Goal: Check status: Check status

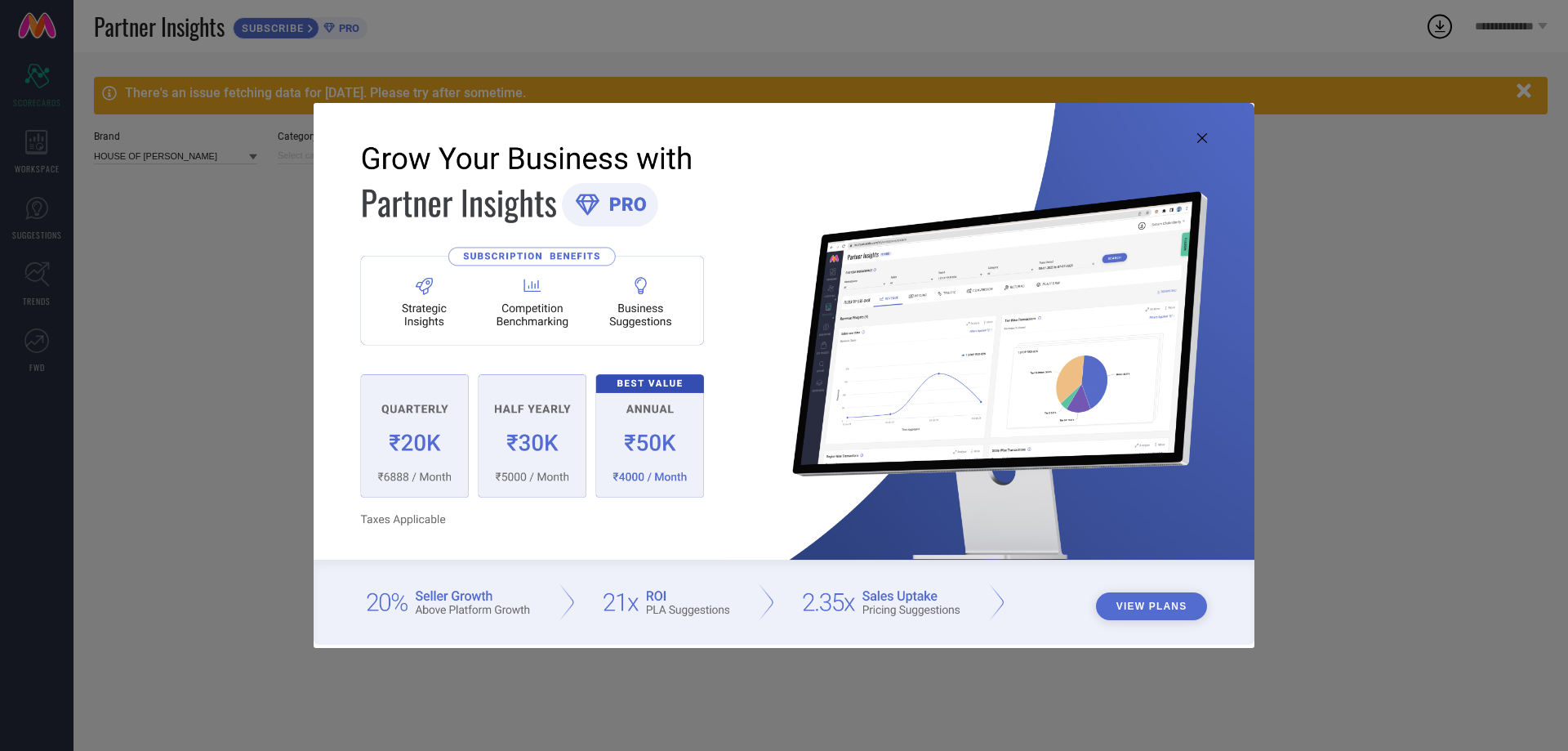
type input "All"
click at [1197, 139] on icon at bounding box center [1202, 138] width 10 height 10
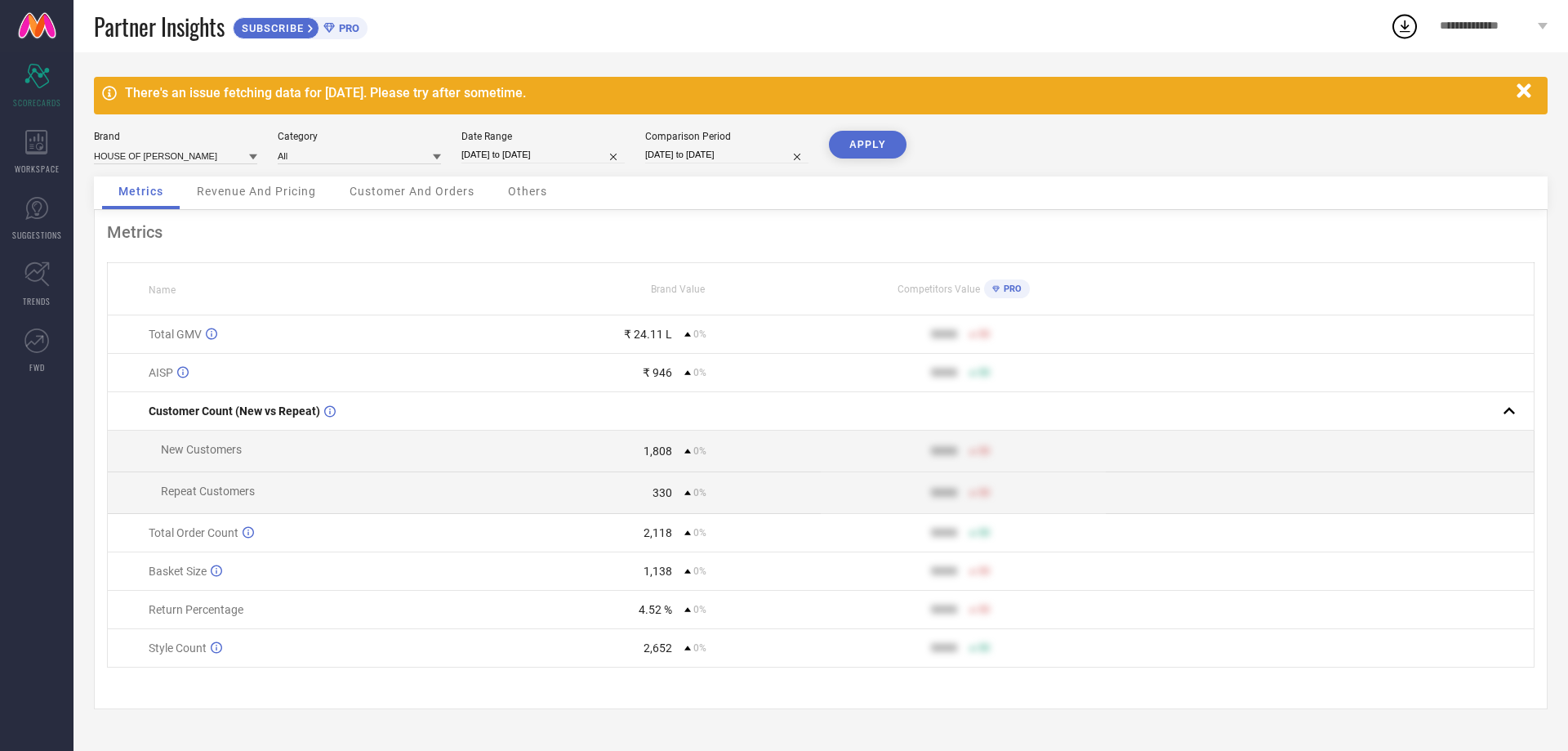
click at [520, 149] on input "[DATE] to [DATE]" at bounding box center [543, 154] width 163 height 17
select select "7"
select select "2025"
select select "8"
select select "2025"
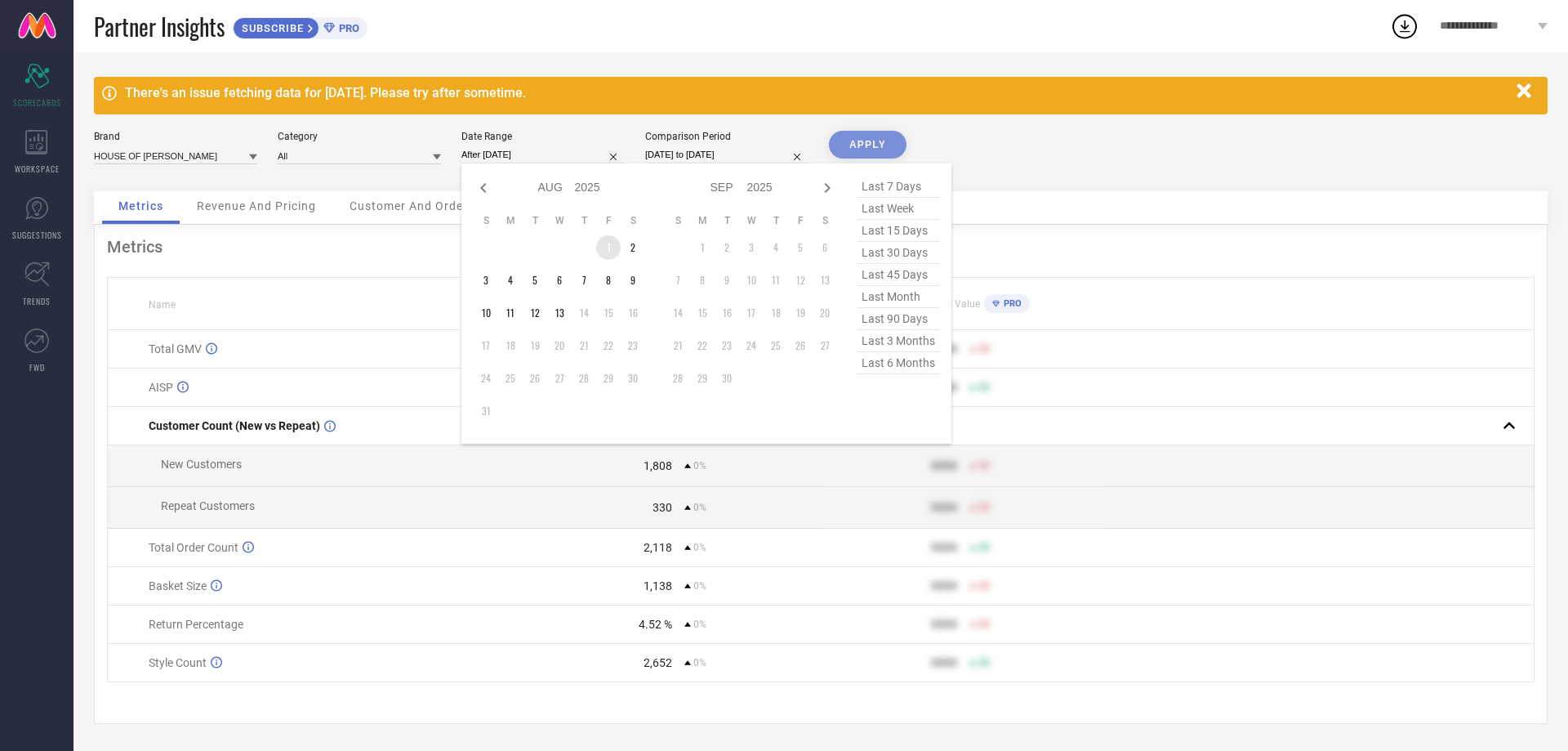
click at [604, 242] on td "1" at bounding box center [608, 247] width 24 height 24
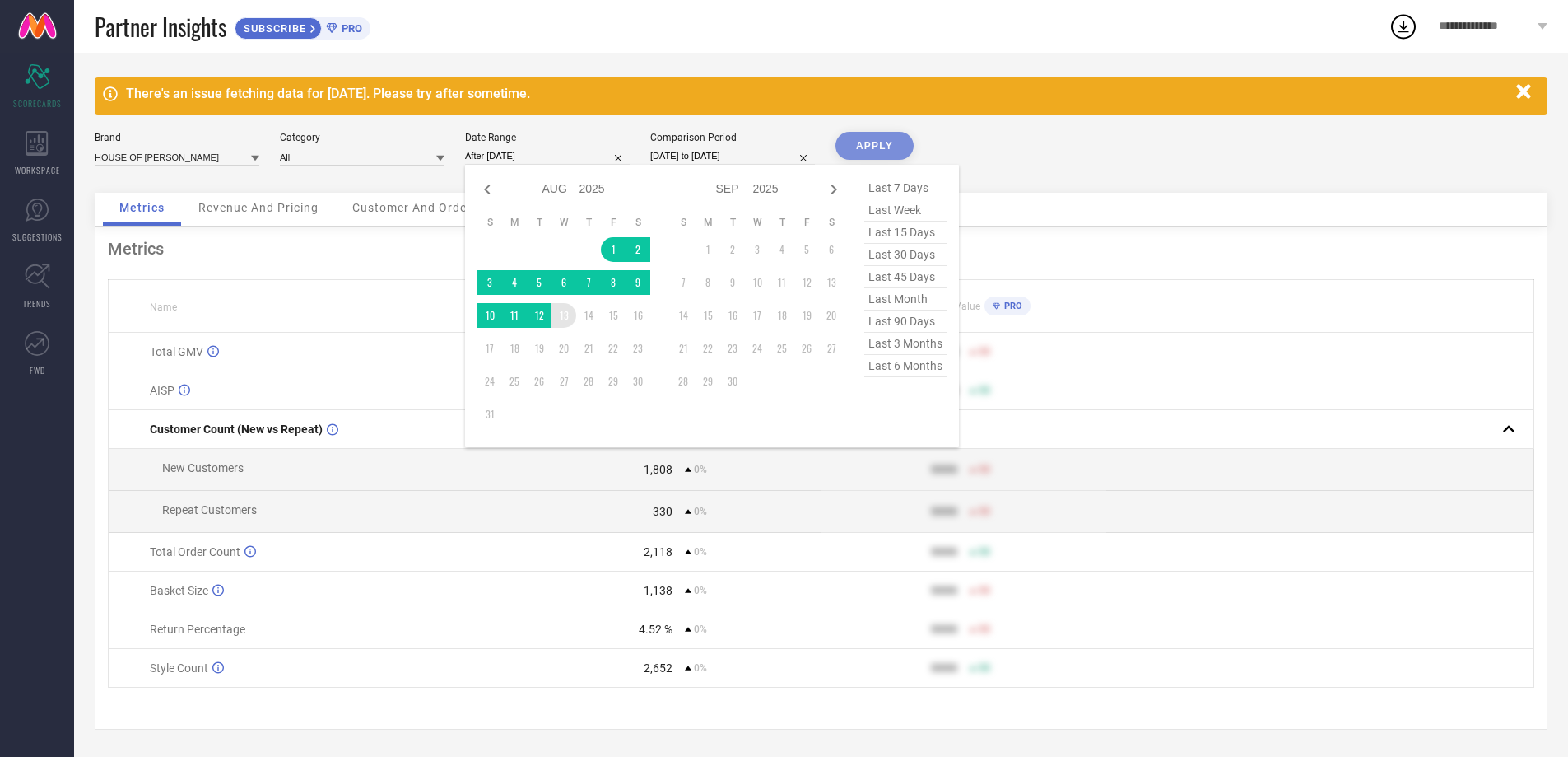
type input "[DATE] to [DATE]"
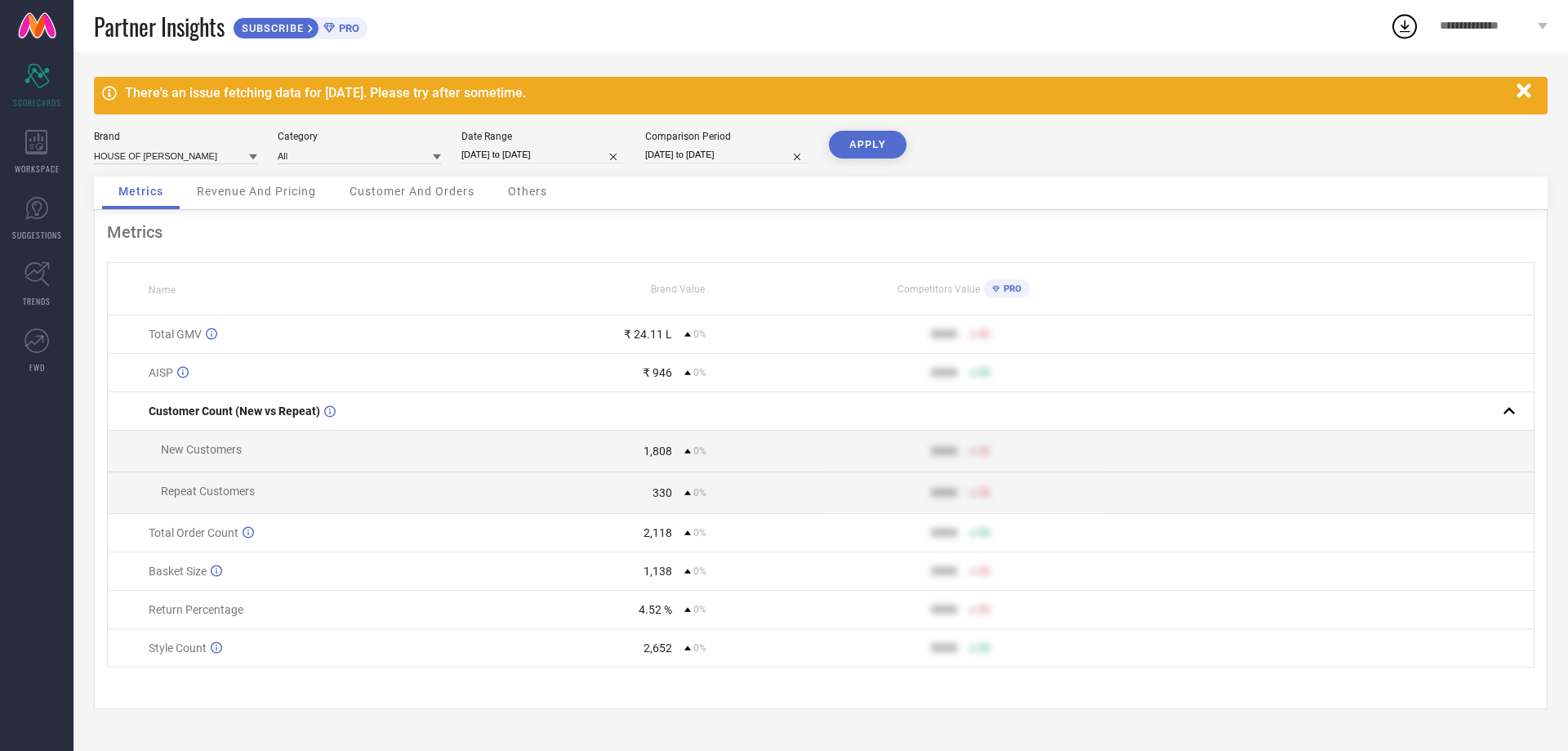
click at [705, 156] on input "[DATE] to [DATE]" at bounding box center [727, 154] width 163 height 17
select select "7"
select select "2025"
select select "8"
select select "2025"
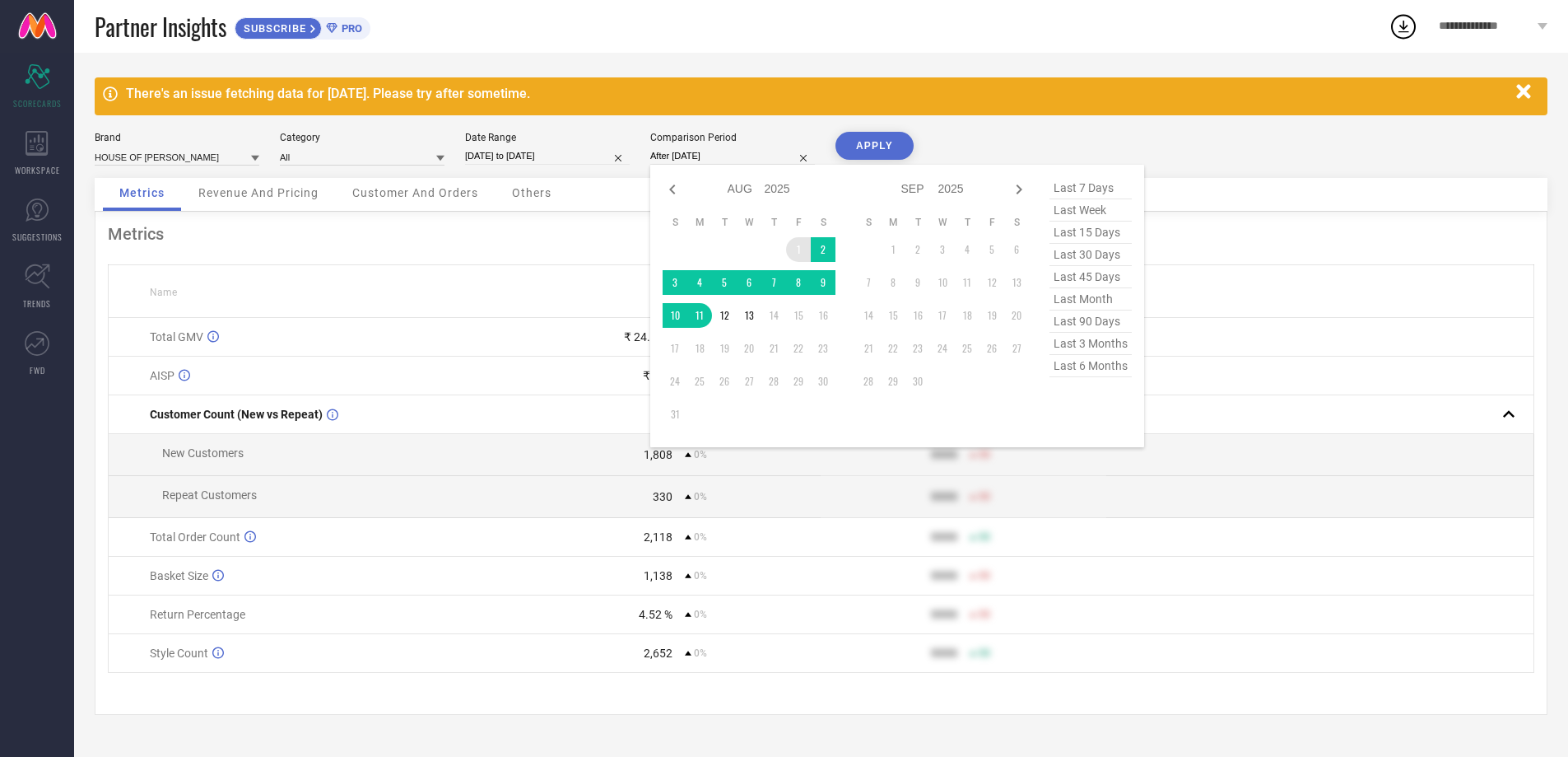
click at [796, 247] on td "1" at bounding box center [798, 249] width 24 height 24
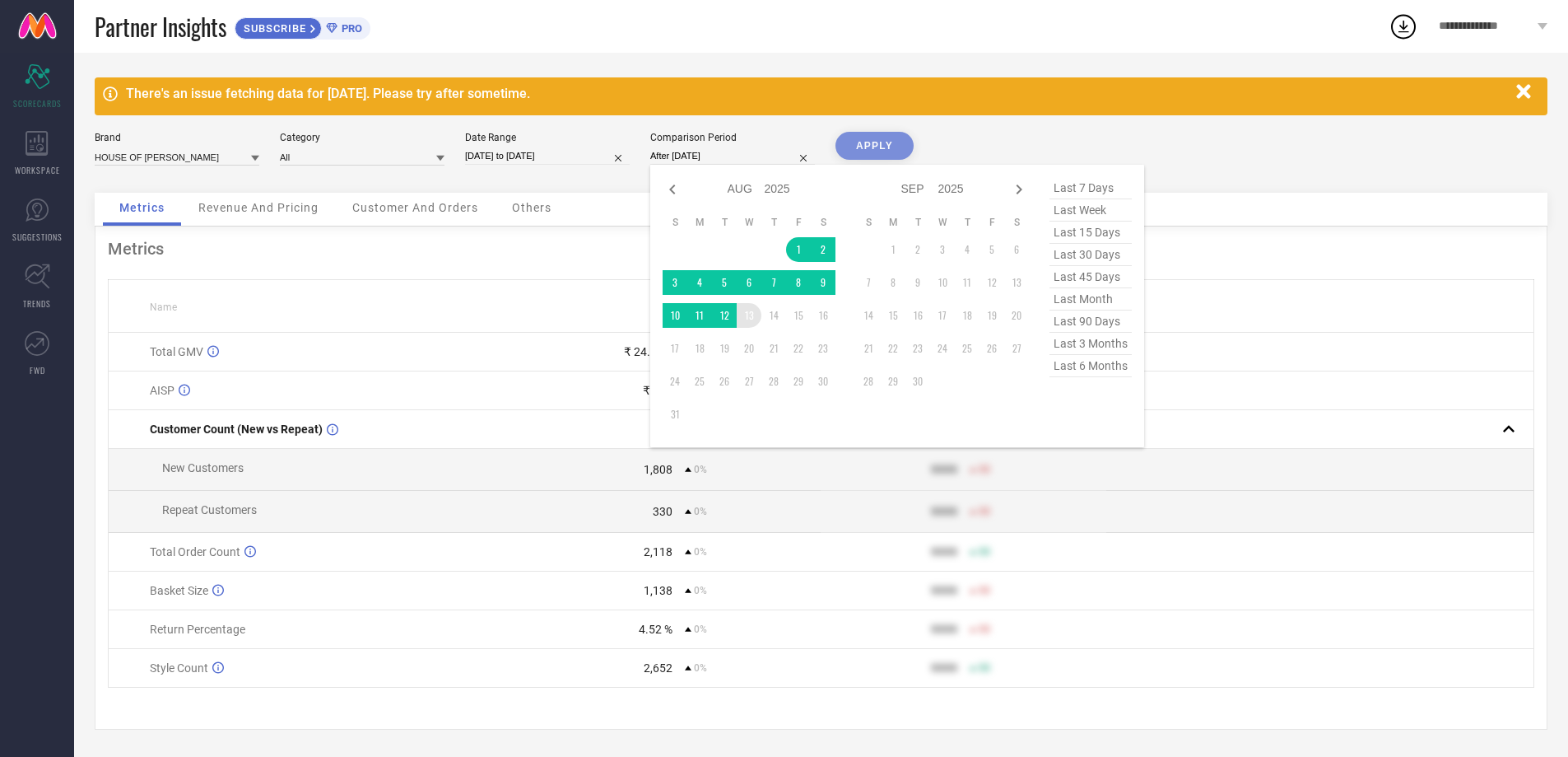
type input "[DATE] to [DATE]"
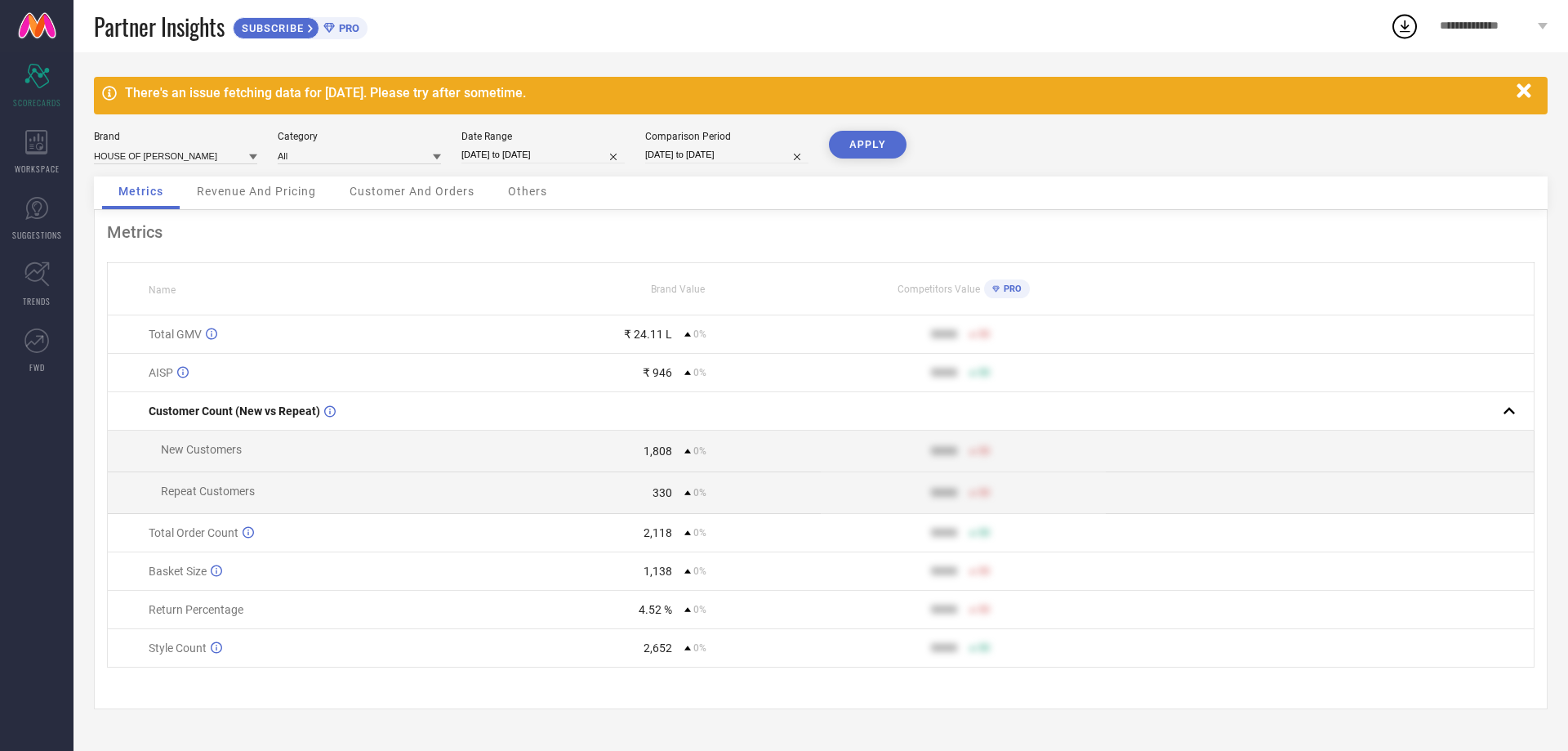
click at [849, 146] on button "APPLY" at bounding box center [868, 145] width 78 height 28
